Goal: Task Accomplishment & Management: Use online tool/utility

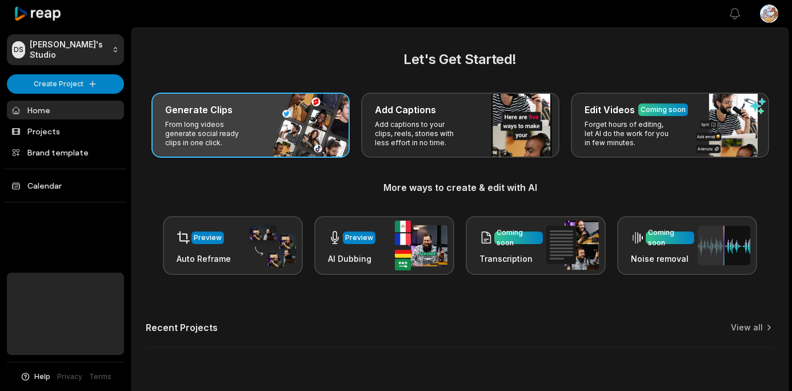
click at [262, 140] on div "Generate Clips From long videos generate social ready clips in one click." at bounding box center [250, 125] width 198 height 65
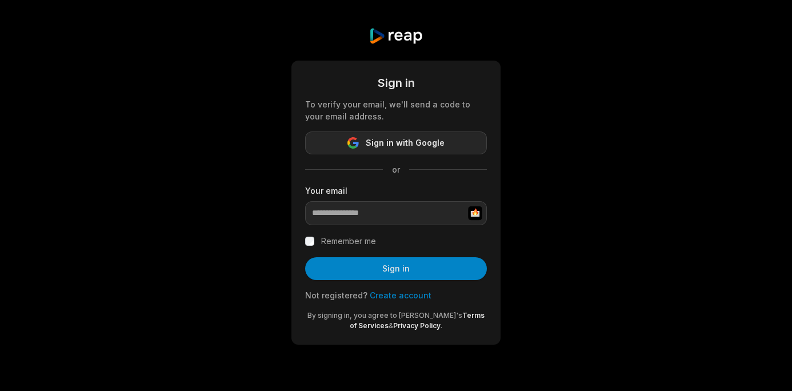
click at [396, 146] on span "Sign in with Google" at bounding box center [405, 143] width 79 height 14
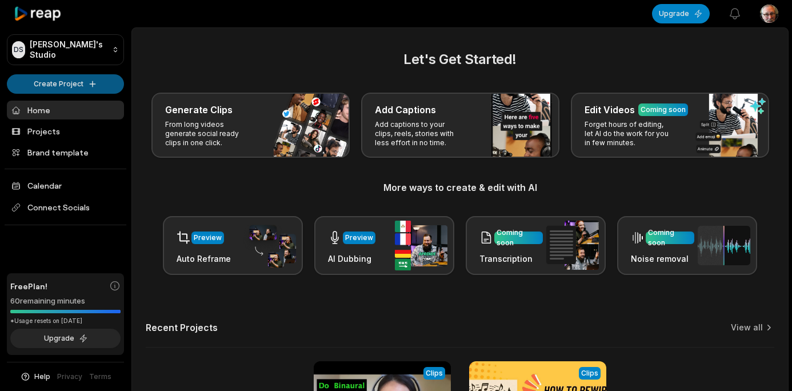
click at [75, 83] on html "DS David's Studio Create Project Home Projects Brand template Calendar Connect …" at bounding box center [396, 195] width 792 height 391
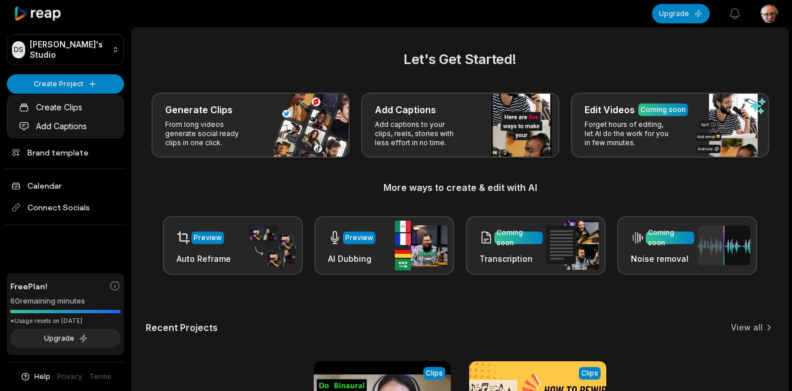
click at [91, 83] on html "DS David's Studio Create Project Home Projects Brand template Calendar Connect …" at bounding box center [396, 195] width 792 height 391
click at [66, 85] on html "DS David's Studio Create Project Home Projects Brand template Calendar Connect …" at bounding box center [396, 195] width 792 height 391
click at [62, 109] on link "Create Clips" at bounding box center [65, 107] width 111 height 19
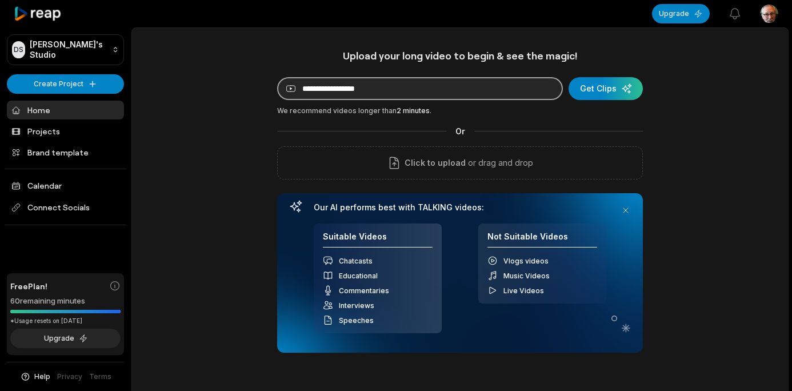
click at [328, 88] on input at bounding box center [420, 88] width 286 height 23
click at [387, 89] on input at bounding box center [420, 88] width 286 height 23
paste input "**********"
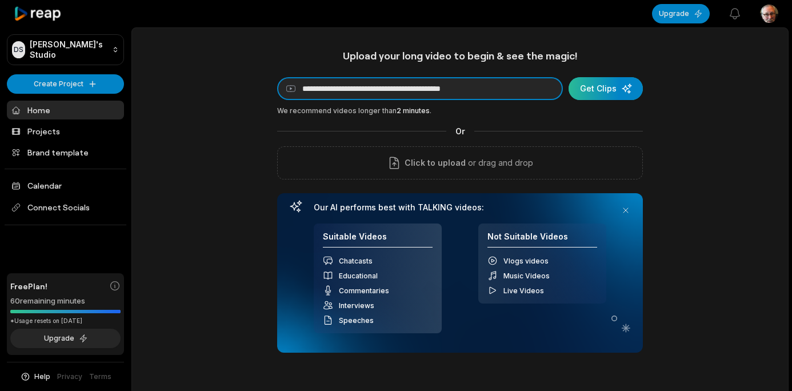
type input "**********"
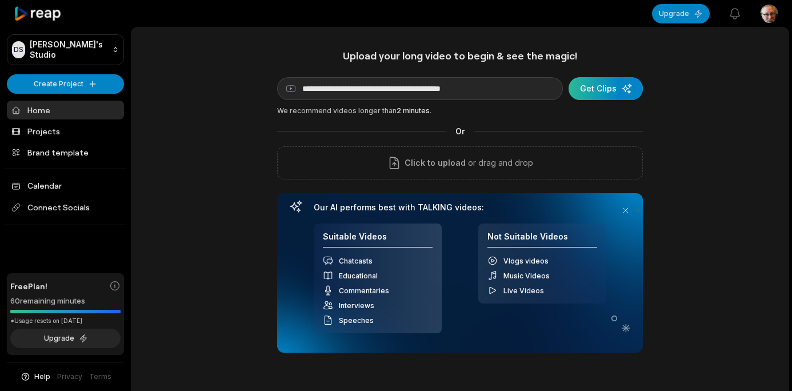
click at [589, 95] on div "submit" at bounding box center [606, 88] width 74 height 23
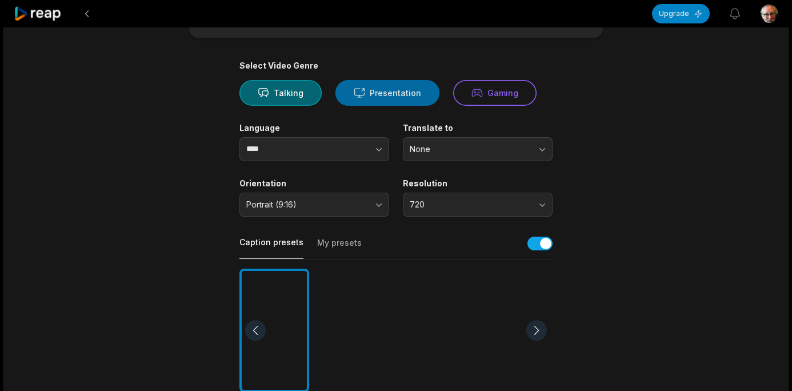
scroll to position [49, 0]
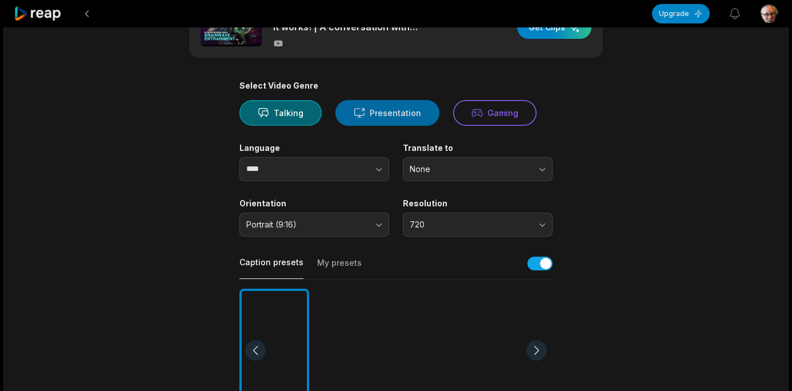
click at [386, 115] on button "Presentation" at bounding box center [388, 113] width 104 height 26
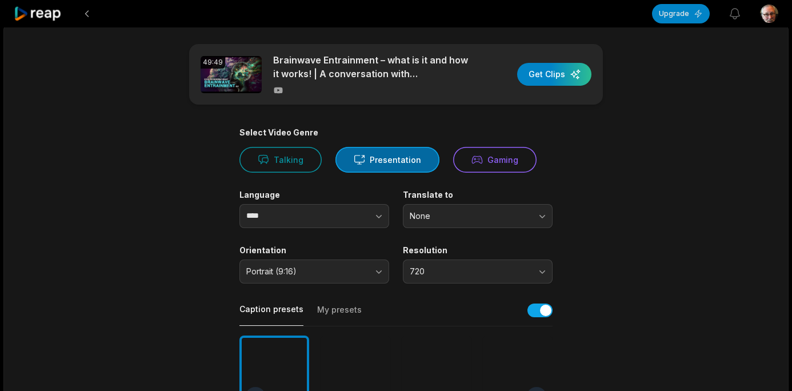
scroll to position [0, 0]
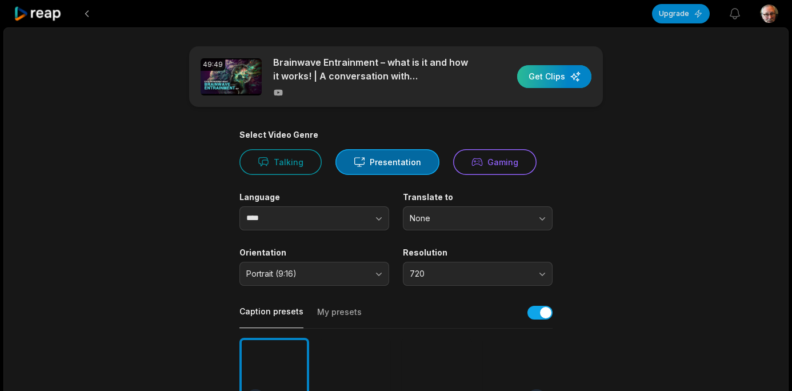
click at [532, 77] on div "button" at bounding box center [554, 76] width 74 height 23
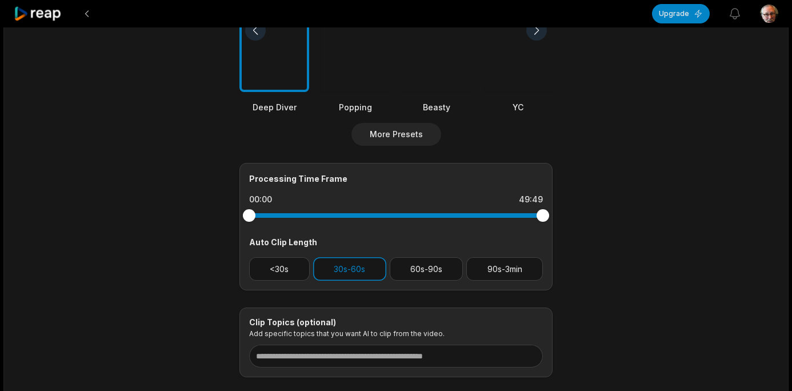
scroll to position [371, 0]
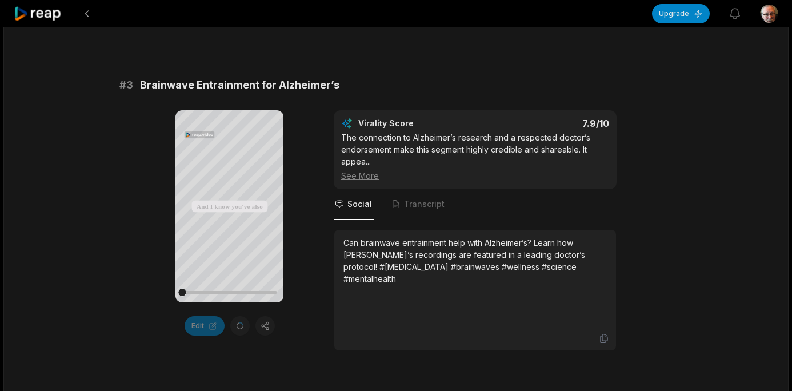
scroll to position [800, 0]
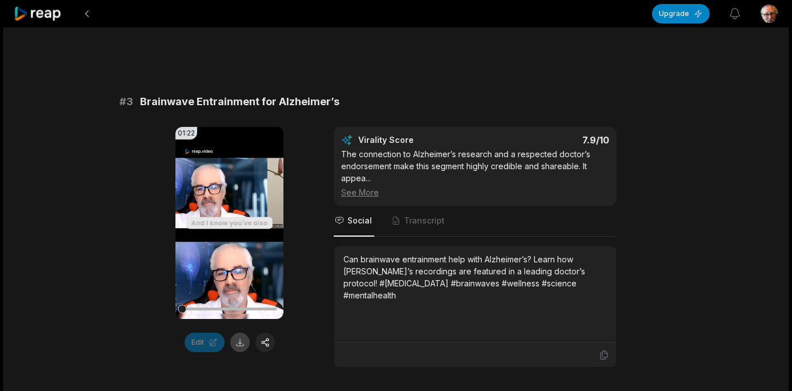
click at [240, 345] on button at bounding box center [239, 342] width 19 height 19
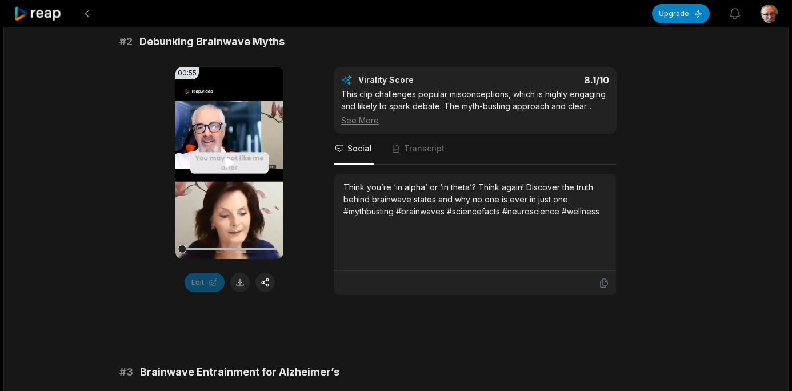
scroll to position [529, 0]
click at [240, 281] on button at bounding box center [239, 282] width 19 height 19
click at [361, 122] on div "See More" at bounding box center [475, 121] width 268 height 12
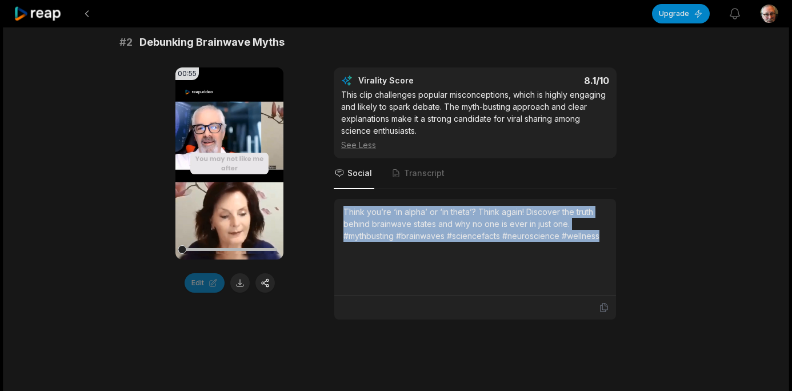
drag, startPoint x: 604, startPoint y: 236, endPoint x: 330, endPoint y: 213, distance: 275.3
click at [331, 213] on div "00:55 Your browser does not support mp4 format. Edit Virality Score 8.1 /10 Thi…" at bounding box center [395, 193] width 553 height 253
copy div "Think you’re ‘in alpha’ or ‘in theta’? Think again! Discover the truth behind b…"
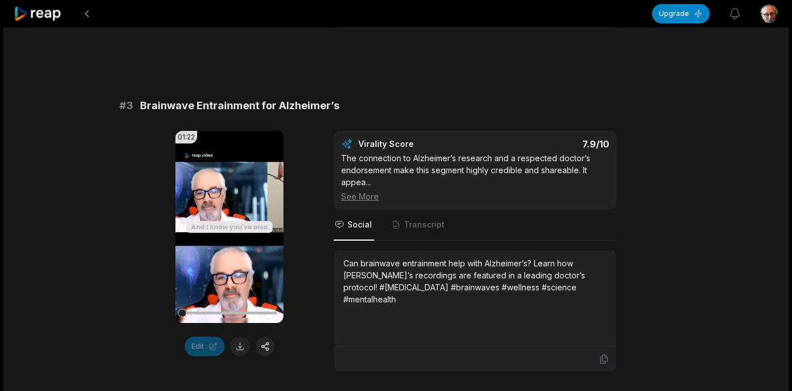
scroll to position [831, 0]
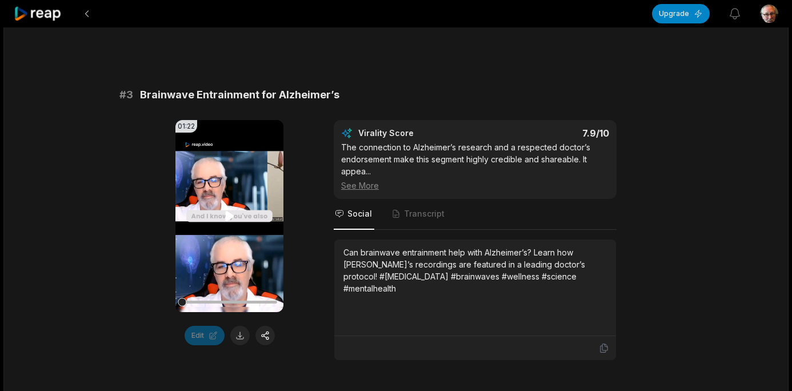
click at [224, 282] on video "Your browser does not support mp4 format." at bounding box center [229, 216] width 108 height 192
click at [214, 285] on video "Your browser does not support mp4 format." at bounding box center [229, 216] width 108 height 192
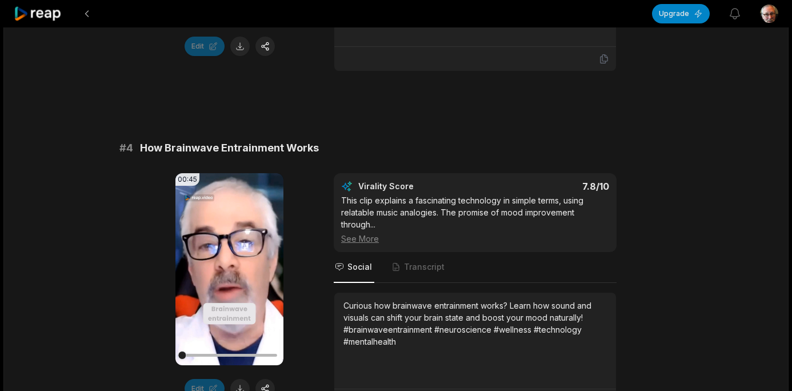
scroll to position [1172, 0]
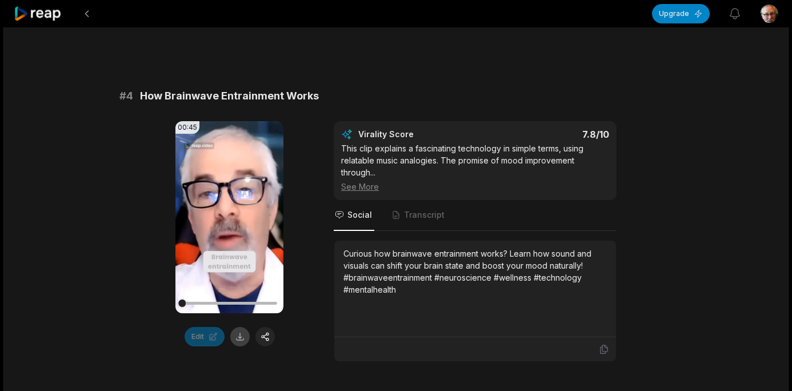
click at [239, 339] on button at bounding box center [239, 336] width 19 height 19
click at [238, 338] on button at bounding box center [239, 336] width 19 height 19
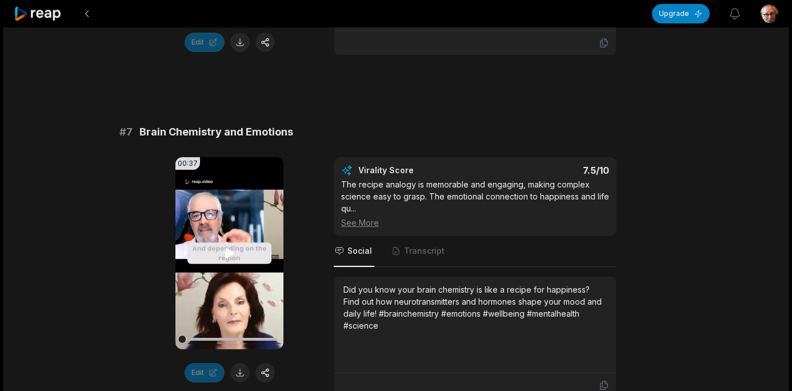
scroll to position [2192, 0]
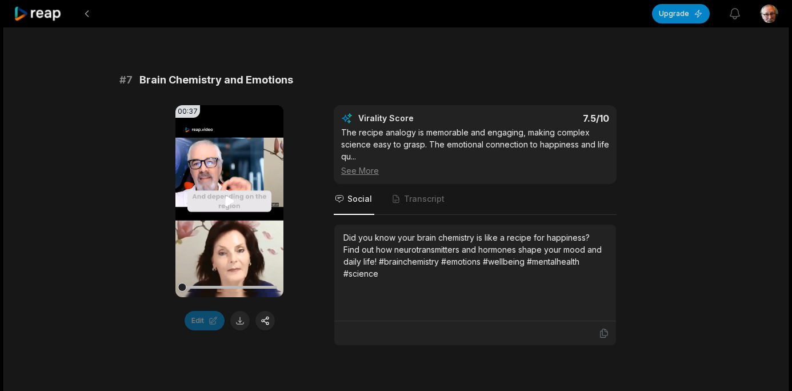
click at [228, 202] on icon at bounding box center [229, 202] width 9 height 10
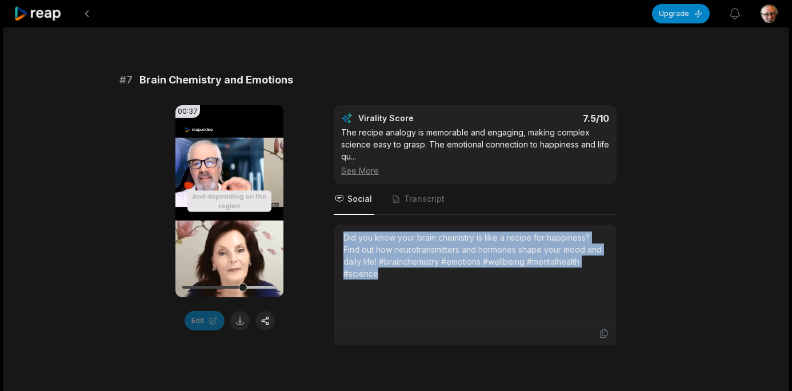
drag, startPoint x: 388, startPoint y: 276, endPoint x: 340, endPoint y: 235, distance: 62.9
click at [340, 235] on div "Did you know your brain chemistry is like a recipe for happiness? Find out how …" at bounding box center [475, 273] width 282 height 97
copy div "Did you know your brain chemistry is like a recipe for happiness? Find out how …"
click at [240, 320] on button at bounding box center [239, 320] width 19 height 19
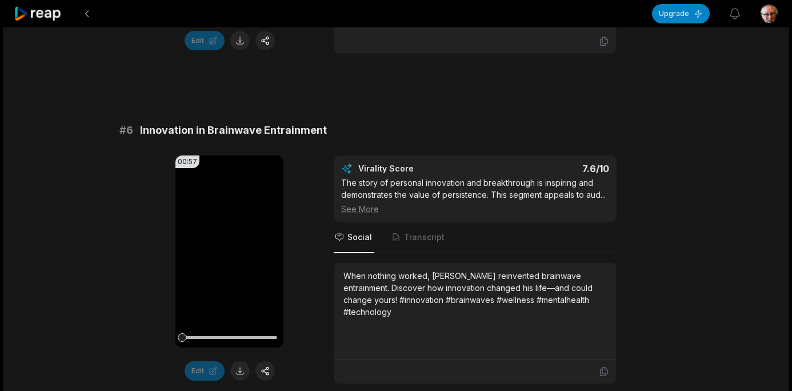
scroll to position [1826, 0]
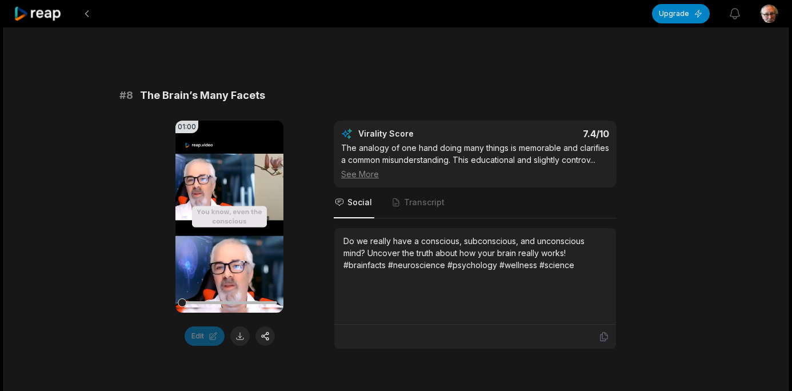
scroll to position [2497, 0]
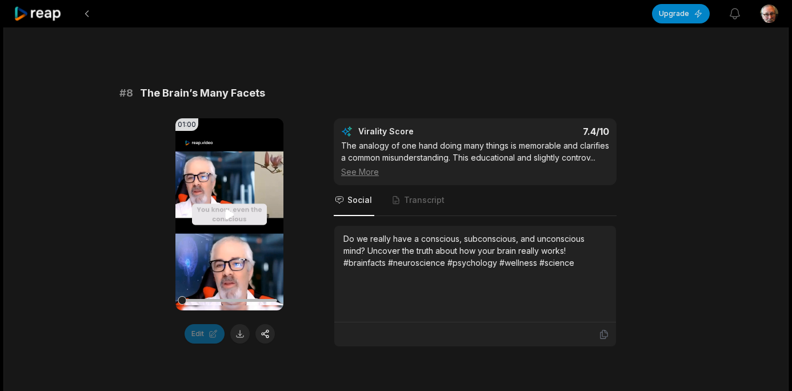
click at [217, 244] on video "Your browser does not support mp4 format." at bounding box center [229, 214] width 108 height 192
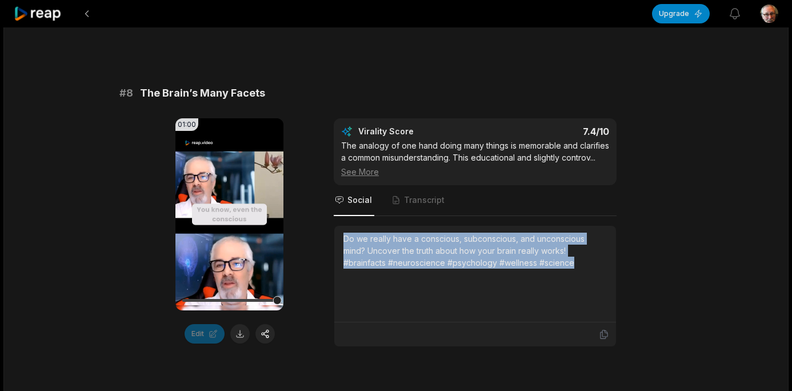
drag, startPoint x: 584, startPoint y: 263, endPoint x: 337, endPoint y: 242, distance: 247.8
click at [337, 242] on div "Do we really have a conscious, subconscious, and unconscious mind? Uncover the …" at bounding box center [475, 274] width 282 height 97
copy div "Do we really have a conscious, subconscious, and unconscious mind? Uncover the …"
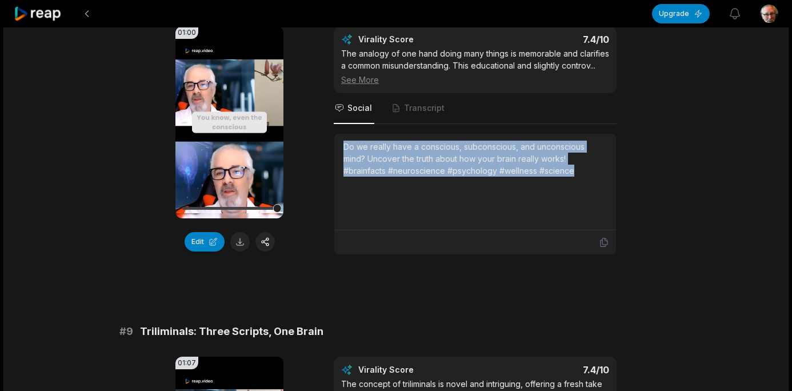
scroll to position [2404, 0]
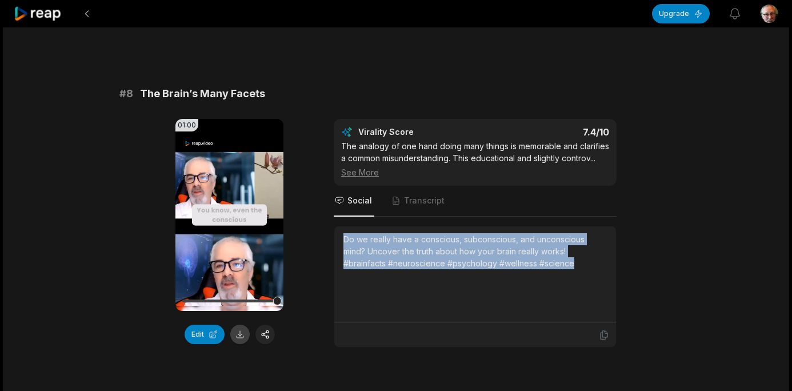
click at [235, 340] on button at bounding box center [239, 334] width 19 height 19
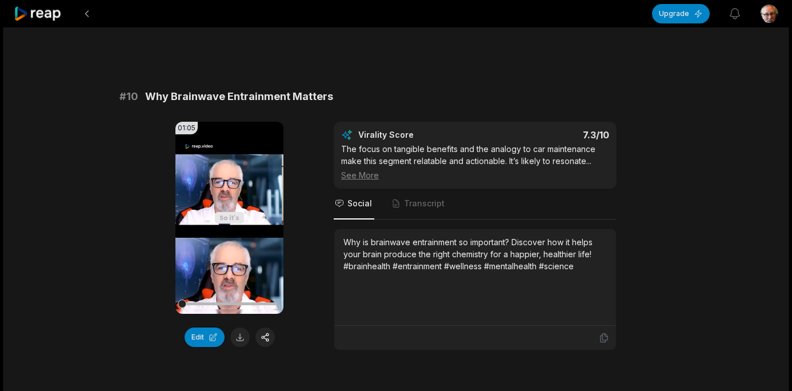
scroll to position [3063, 0]
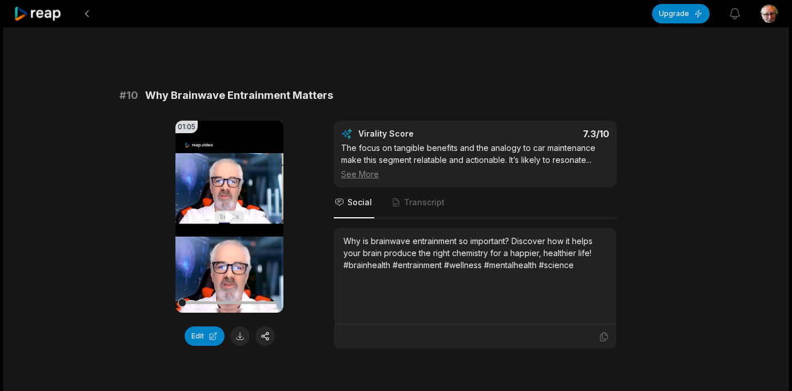
click at [205, 284] on video "Your browser does not support mp4 format." at bounding box center [229, 217] width 108 height 192
click at [241, 335] on button at bounding box center [239, 335] width 19 height 19
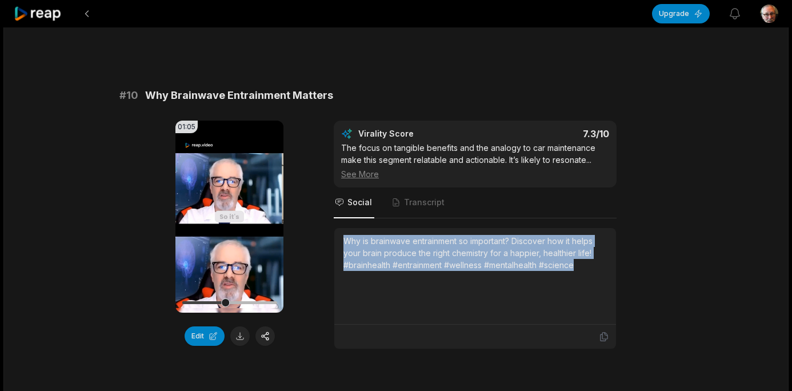
drag, startPoint x: 584, startPoint y: 265, endPoint x: 328, endPoint y: 242, distance: 257.1
click at [328, 242] on div "01:05 Your browser does not support mp4 format. Edit Virality Score 7.3 /10 The…" at bounding box center [395, 235] width 553 height 229
copy div "Why is brainwave entrainment so important? Discover how it helps your brain pro…"
